Goal: Information Seeking & Learning: Find specific fact

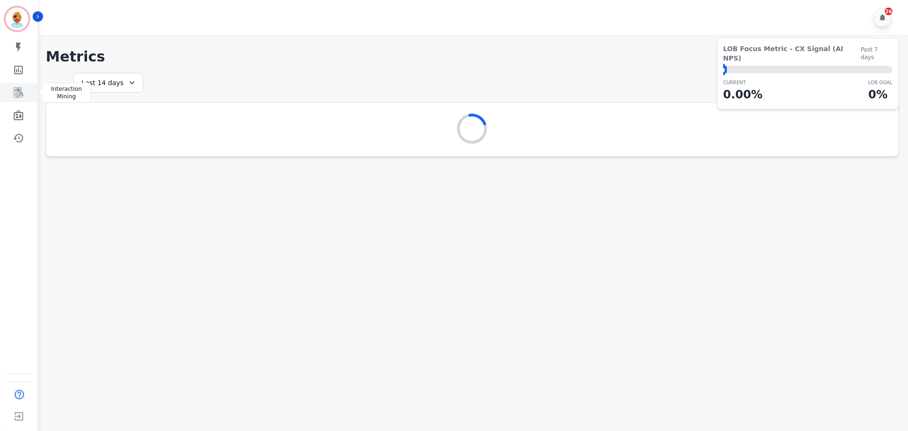
click at [17, 90] on icon "Sidebar" at bounding box center [18, 92] width 9 height 10
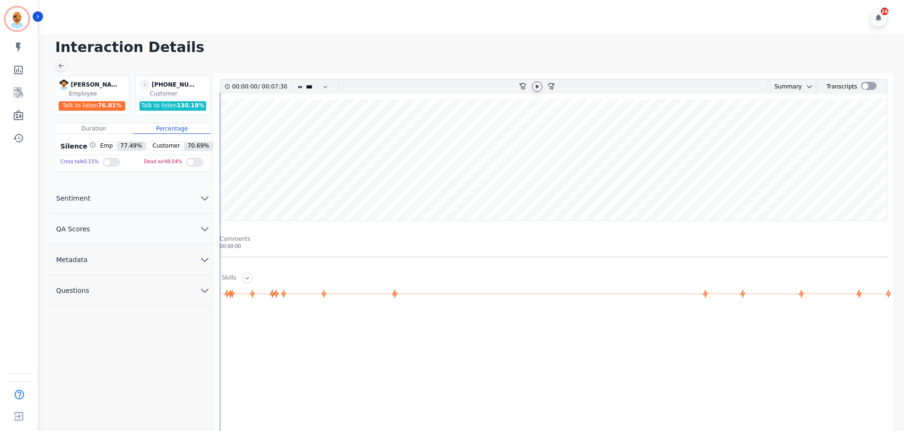
click at [537, 86] on icon at bounding box center [537, 86] width 3 height 4
click at [538, 87] on icon at bounding box center [537, 86] width 4 height 4
click at [867, 85] on div at bounding box center [869, 86] width 16 height 8
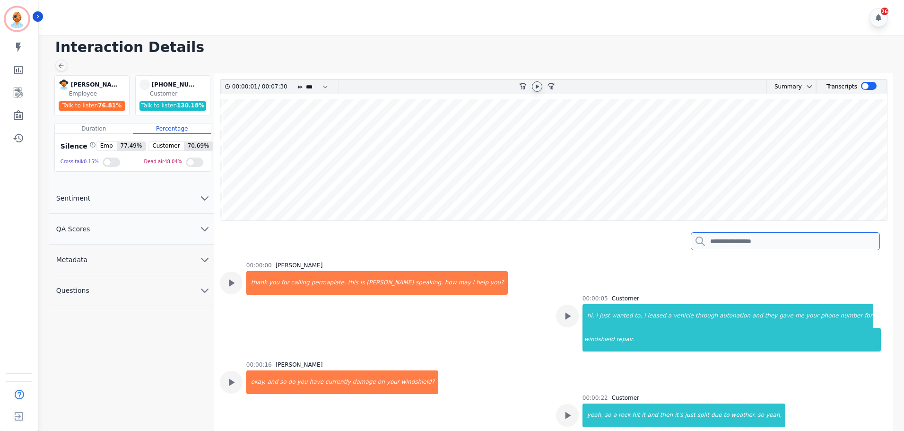
click at [738, 247] on input "search" at bounding box center [785, 241] width 189 height 18
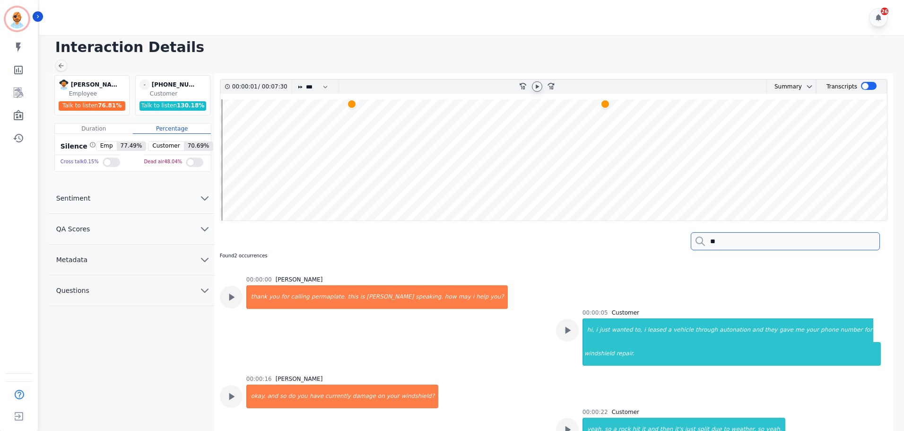
type input "*"
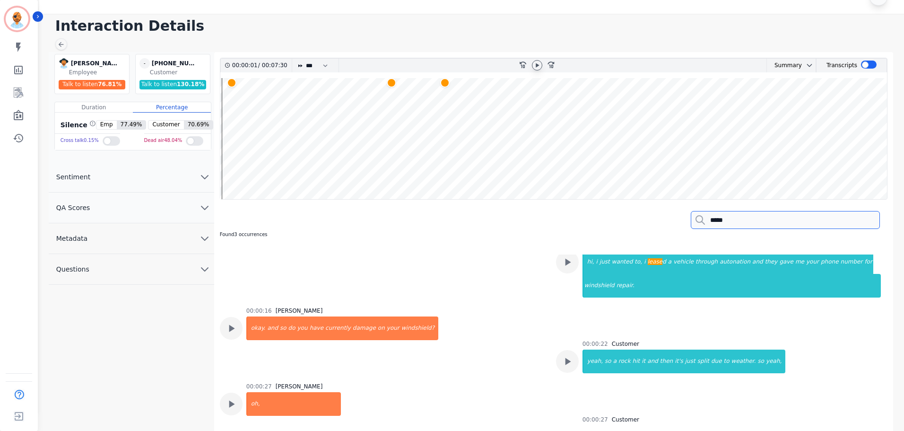
scroll to position [47, 0]
type input "*****"
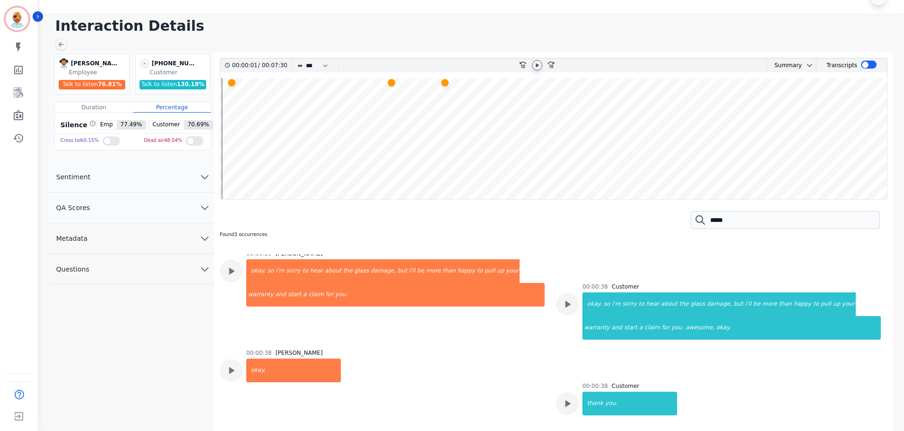
click at [395, 100] on wave at bounding box center [553, 138] width 667 height 121
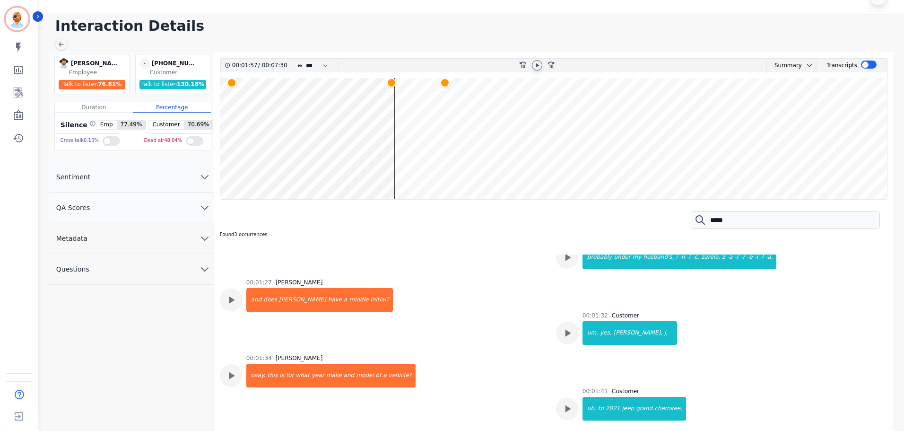
click at [391, 101] on wave at bounding box center [553, 138] width 667 height 121
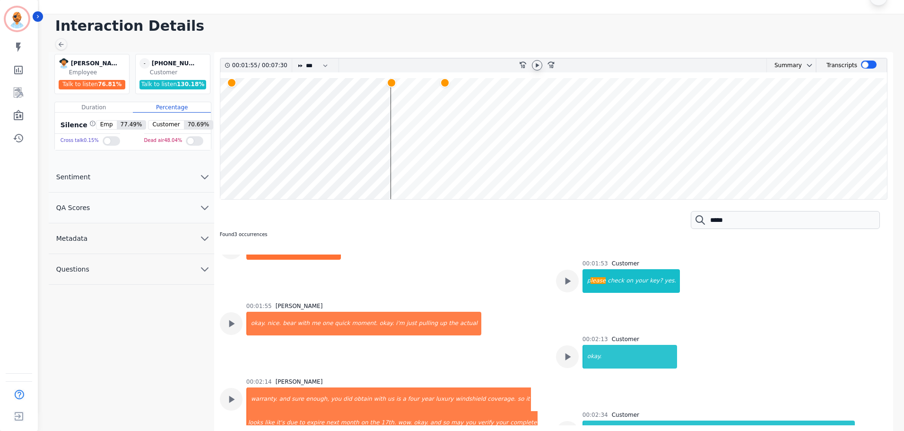
scroll to position [1464, 0]
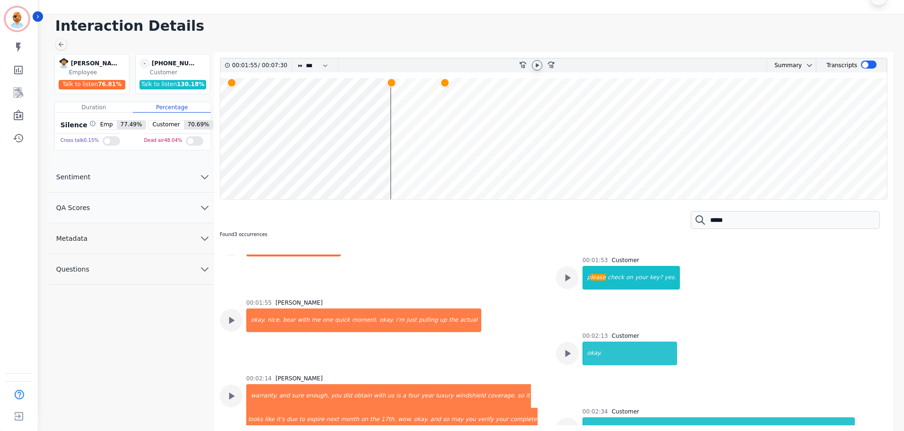
click at [442, 103] on wave at bounding box center [553, 138] width 667 height 121
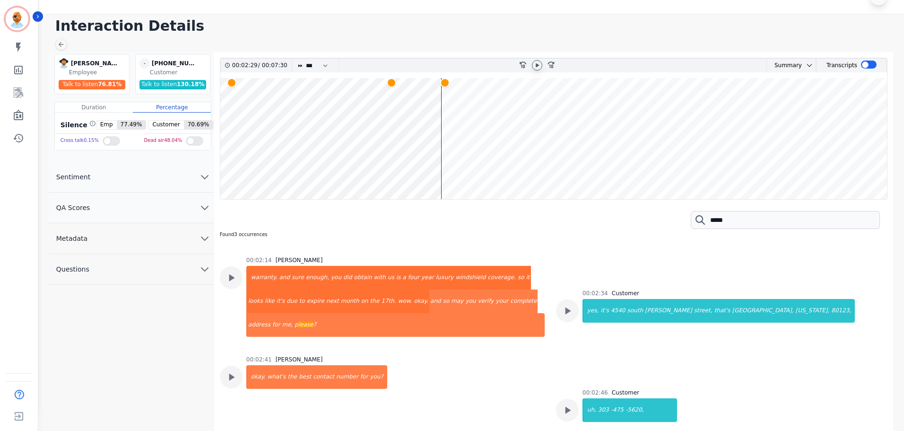
scroll to position [1586, 0]
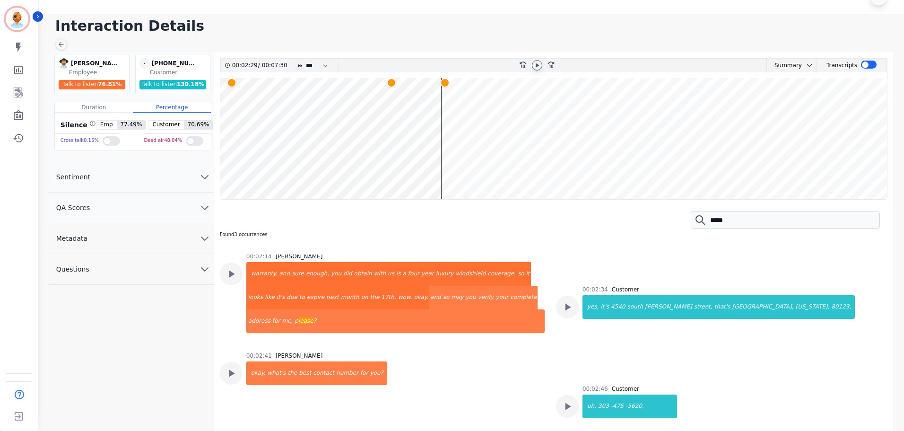
click at [445, 99] on wave at bounding box center [553, 138] width 667 height 121
click at [230, 93] on wave at bounding box center [553, 138] width 667 height 121
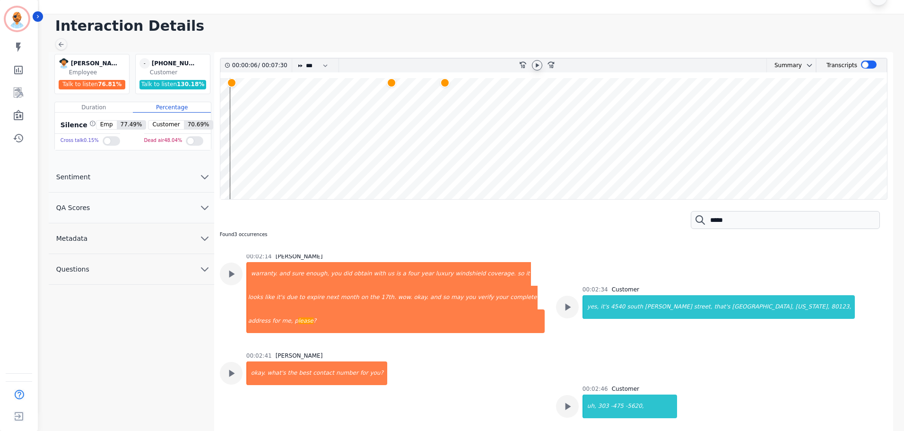
click at [237, 125] on wave at bounding box center [553, 138] width 667 height 121
click at [234, 121] on wave at bounding box center [553, 138] width 667 height 121
click at [230, 121] on wave at bounding box center [553, 138] width 667 height 121
click at [343, 159] on wave at bounding box center [553, 138] width 667 height 121
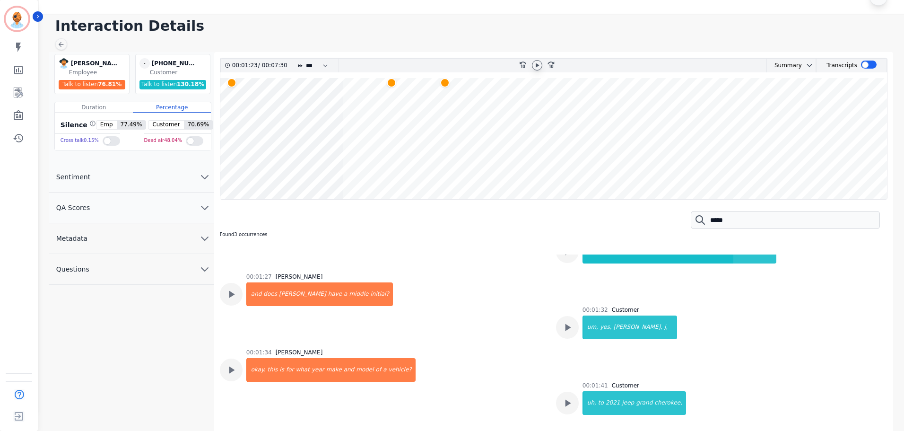
scroll to position [1057, 0]
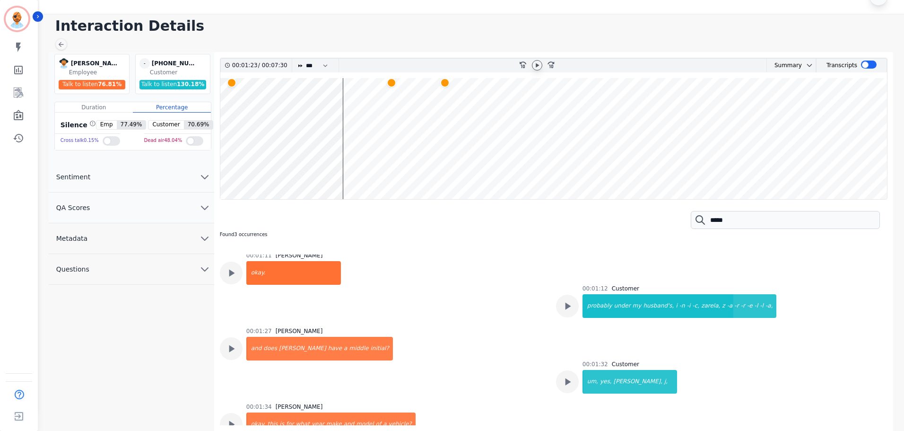
click at [237, 141] on wave at bounding box center [553, 138] width 667 height 121
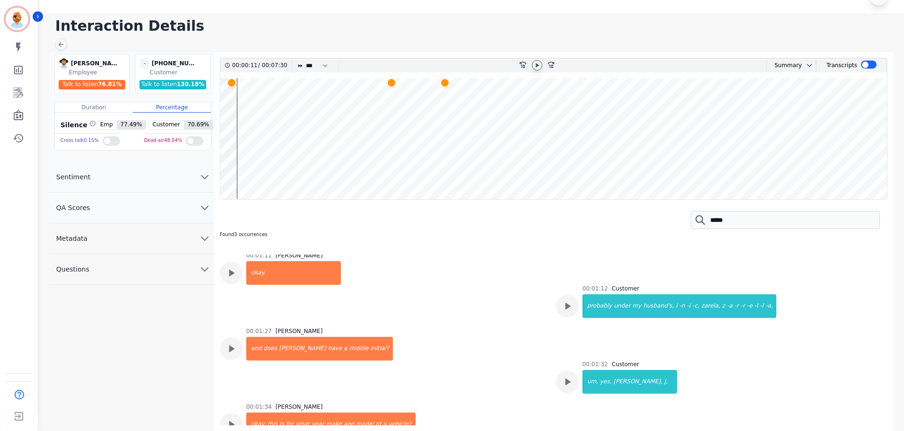
click at [232, 136] on wave at bounding box center [553, 138] width 667 height 121
click at [232, 135] on wave at bounding box center [553, 138] width 667 height 121
click at [234, 99] on wave at bounding box center [553, 138] width 667 height 121
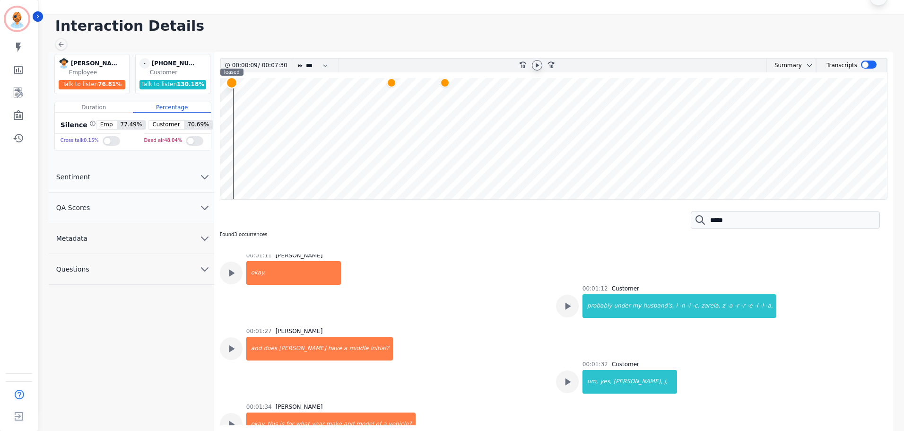
click at [234, 83] on div at bounding box center [232, 83] width 12 height 12
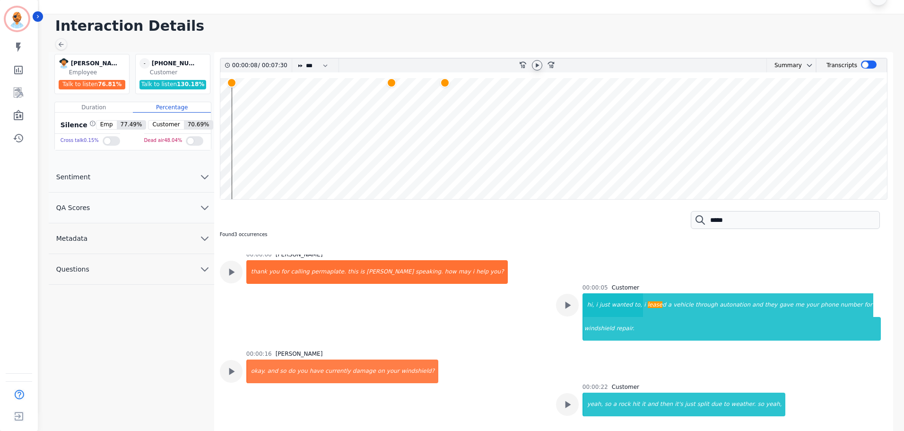
scroll to position [0, 0]
